Goal: Find contact information: Find contact information

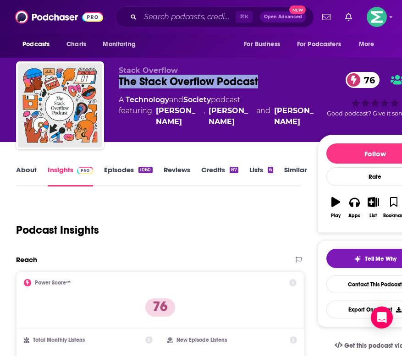
drag, startPoint x: 116, startPoint y: 78, endPoint x: 268, endPoint y: 82, distance: 151.7
click at [268, 82] on div "Stack Overflow The Stack Overflow Podcast 76 A Technology and Society podcast f…" at bounding box center [224, 107] width 416 height 92
copy h2 "The Stack Overflow Podcast"
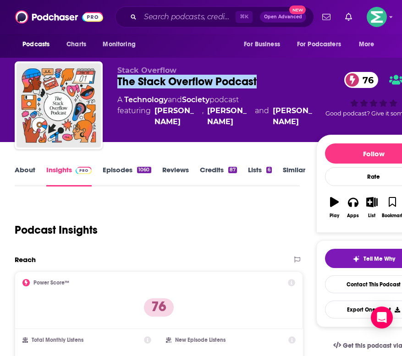
scroll to position [0, 1]
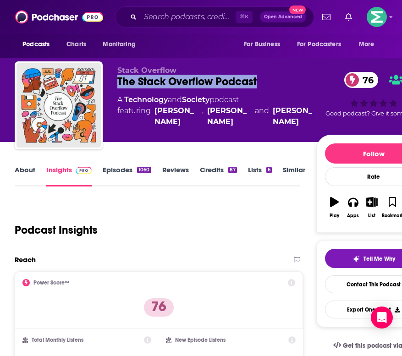
click at [26, 173] on link "About" at bounding box center [25, 175] width 21 height 21
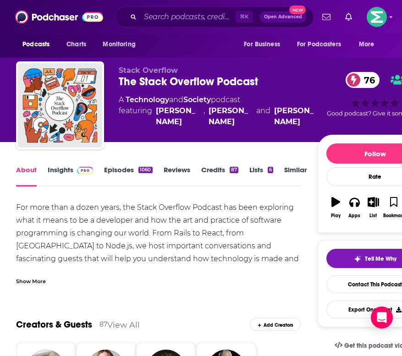
click at [69, 173] on link "Insights" at bounding box center [70, 175] width 45 height 21
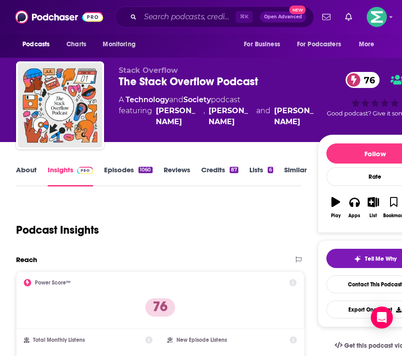
click at [24, 172] on link "About" at bounding box center [26, 175] width 21 height 21
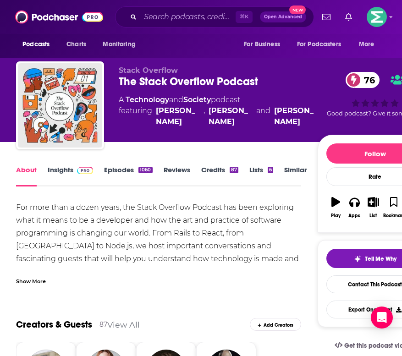
scroll to position [-1, 0]
click at [57, 169] on link "Insights" at bounding box center [70, 175] width 45 height 21
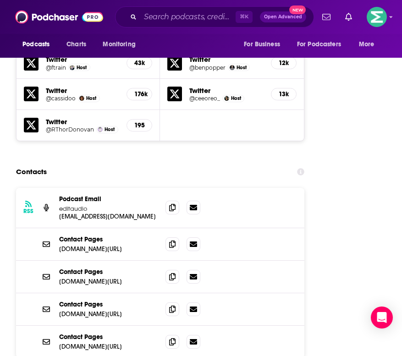
scroll to position [1490, 2]
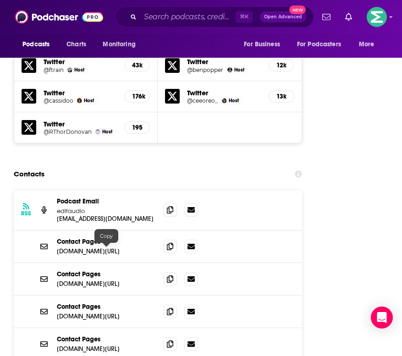
click at [126, 280] on p "[DOMAIN_NAME][URL]" at bounding box center [106, 284] width 99 height 8
click at [93, 247] on p "[DOMAIN_NAME][URL]" at bounding box center [106, 251] width 99 height 8
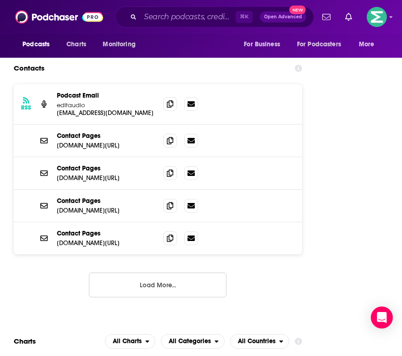
scroll to position [1614, 2]
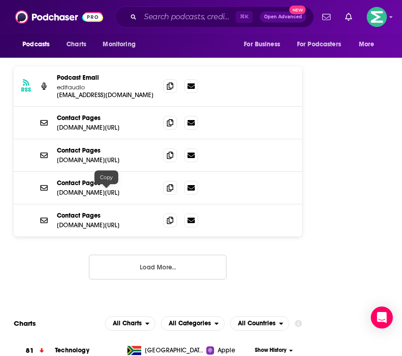
click at [159, 249] on div "RSS Podcast Email editaudio [EMAIL_ADDRESS][DOMAIN_NAME] [EMAIL_ADDRESS][DOMAIN…" at bounding box center [158, 180] width 288 height 228
click at [166, 255] on button "Load More..." at bounding box center [157, 267] width 137 height 25
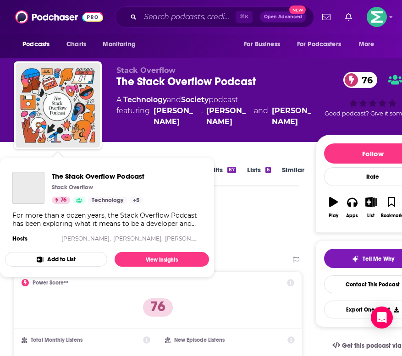
scroll to position [0, 2]
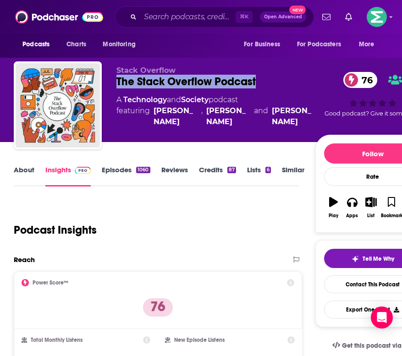
drag, startPoint x: 263, startPoint y: 86, endPoint x: 114, endPoint y: 82, distance: 149.4
click at [114, 82] on div "Stack Overflow The Stack Overflow Podcast 76 A Technology and Society podcast f…" at bounding box center [222, 107] width 416 height 92
copy h2 "The Stack Overflow Podcast"
click at [230, 121] on link "[PERSON_NAME]" at bounding box center [228, 116] width 44 height 22
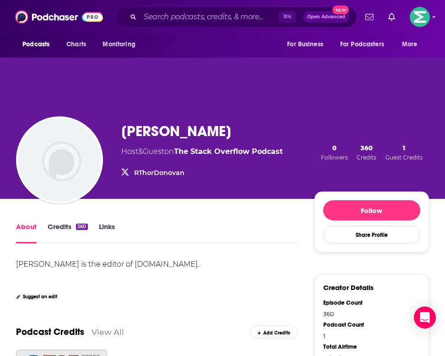
click at [60, 227] on link "Credits 360" at bounding box center [68, 232] width 40 height 21
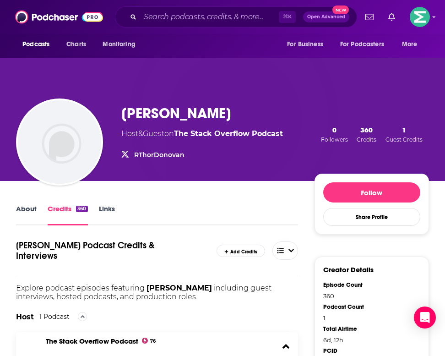
scroll to position [40, 0]
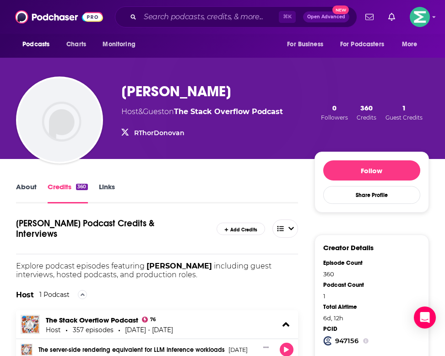
click at [112, 194] on link "Links" at bounding box center [107, 192] width 16 height 21
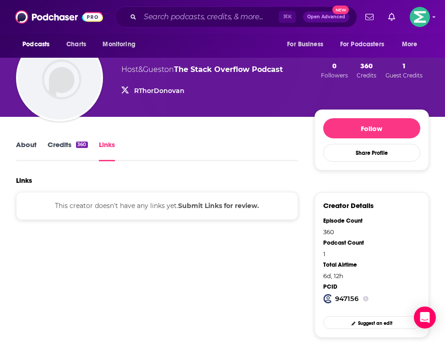
scroll to position [94, 0]
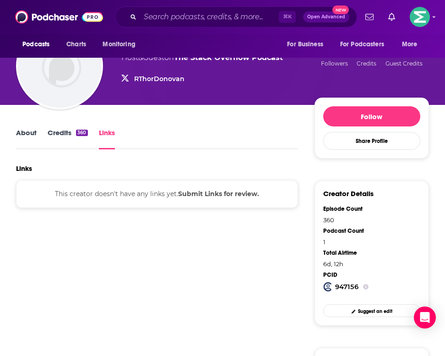
click at [62, 131] on link "Credits 360" at bounding box center [68, 138] width 40 height 21
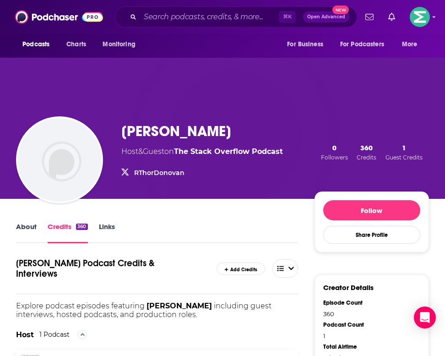
click at [23, 233] on link "About" at bounding box center [26, 232] width 21 height 21
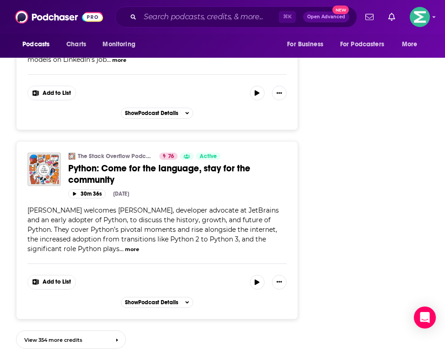
scroll to position [940, 0]
